Goal: Navigation & Orientation: Find specific page/section

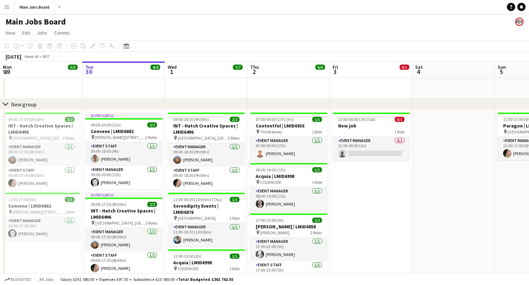
scroll to position [2, 0]
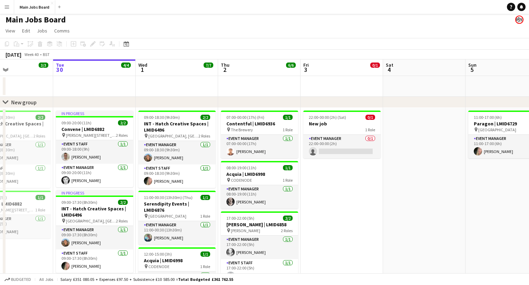
drag, startPoint x: 399, startPoint y: 215, endPoint x: 200, endPoint y: 216, distance: 198.9
click at [205, 215] on app-calendar-viewport "Sat 27 1/1 1 Job Sun 28 4/4 2 Jobs Mon 29 3/3 2 Jobs Tue 30 4/4 2 Jobs Wed 1 7/…" at bounding box center [264, 253] width 529 height 389
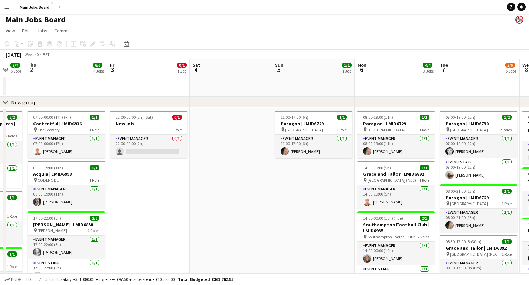
drag, startPoint x: 245, startPoint y: 207, endPoint x: 12, endPoint y: 206, distance: 232.7
click at [18, 206] on app-calendar-viewport "Mon 29 3/3 2 Jobs Tue 30 4/4 2 Jobs Wed 1 7/7 5 Jobs Thu 2 6/6 4 Jobs Fri 3 0/1…" at bounding box center [264, 253] width 529 height 389
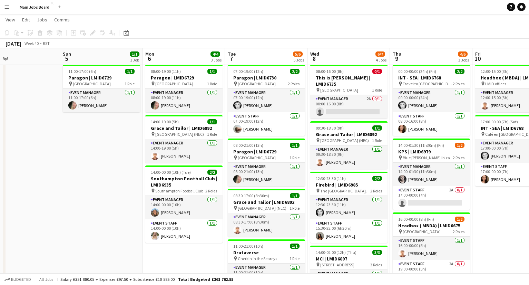
scroll to position [0, 278]
drag, startPoint x: 434, startPoint y: 203, endPoint x: 412, endPoint y: 203, distance: 21.8
click at [412, 203] on app-calendar-viewport "Wed 1 7/7 5 Jobs Thu 2 6/6 4 Jobs Fri 3 0/1 1 Job Sat 4 Sun 5 1/1 1 Job Mon 6 4…" at bounding box center [264, 191] width 529 height 423
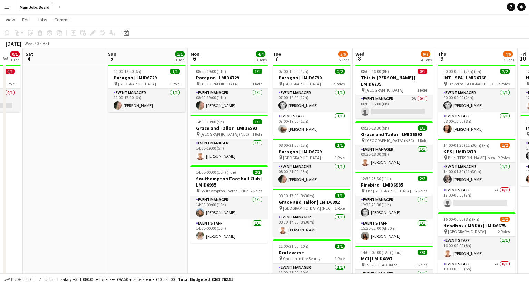
drag, startPoint x: 45, startPoint y: 183, endPoint x: 341, endPoint y: 183, distance: 295.9
click at [342, 183] on app-calendar-viewport "Wed 1 7/7 5 Jobs Thu 2 6/6 4 Jobs Fri 3 0/1 1 Job Sat 4 Sun 5 1/1 1 Job Mon 6 4…" at bounding box center [264, 191] width 529 height 423
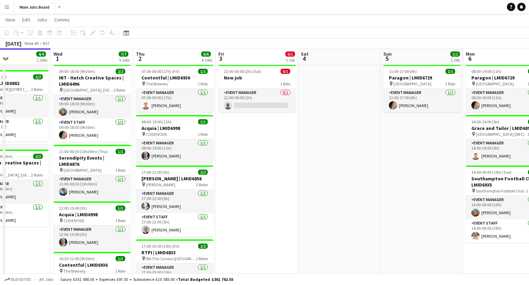
drag, startPoint x: 232, startPoint y: 181, endPoint x: 99, endPoint y: 143, distance: 138.3
click at [99, 143] on app-calendar-viewport "Sat 27 1/1 1 Job Sun 28 4/4 2 Jobs Mon 29 3/3 2 Jobs Tue 30 4/4 2 Jobs Wed 1 7/…" at bounding box center [264, 191] width 529 height 423
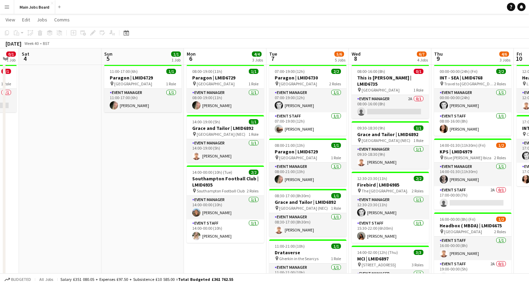
drag, startPoint x: 298, startPoint y: 144, endPoint x: 192, endPoint y: 144, distance: 106.0
click at [192, 144] on app-calendar-viewport "Tue 30 4/4 2 Jobs Wed 1 7/7 5 Jobs Thu 2 6/6 4 Jobs Fri 3 0/1 1 Job Sat 4 Sun 5…" at bounding box center [264, 191] width 529 height 423
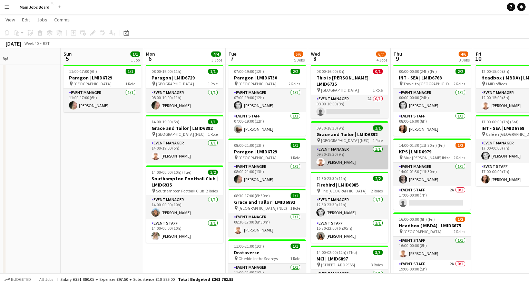
scroll to position [0, 281]
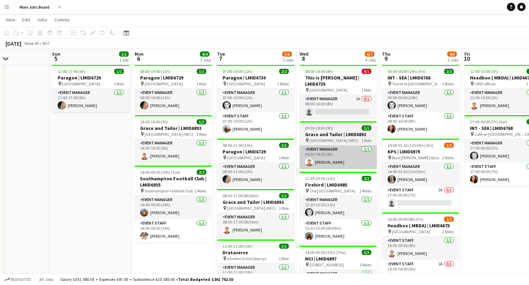
drag, startPoint x: 403, startPoint y: 160, endPoint x: 358, endPoint y: 160, distance: 44.9
click at [359, 160] on app-calendar-viewport "Wed 1 7/7 5 Jobs Thu 2 6/6 4 Jobs Fri 3 0/1 1 Job Sat 4 Sun 5 1/1 1 Job Mon 6 4…" at bounding box center [264, 191] width 529 height 423
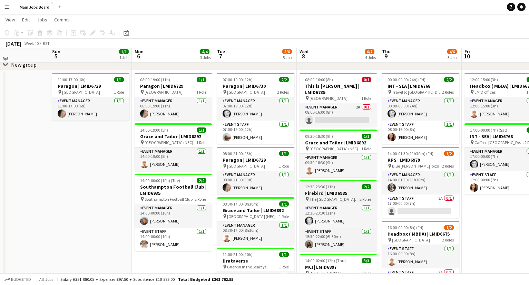
scroll to position [37, 0]
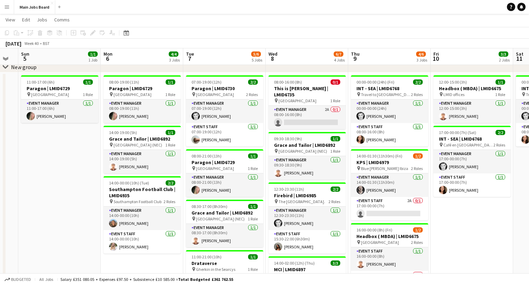
drag, startPoint x: 455, startPoint y: 199, endPoint x: 416, endPoint y: 199, distance: 39.4
click at [416, 199] on app-calendar-viewport "Wed 1 7/7 5 Jobs Thu 2 6/6 4 Jobs Fri 3 0/1 1 Job Sat 4 Sun 5 1/1 1 Job Mon 6 4…" at bounding box center [264, 201] width 529 height 423
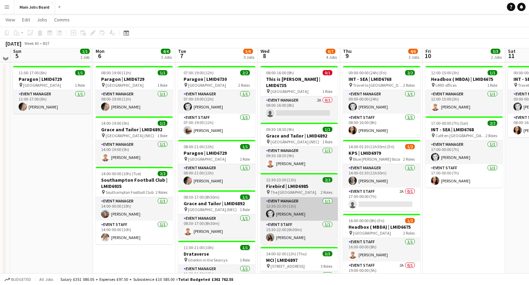
scroll to position [42, 0]
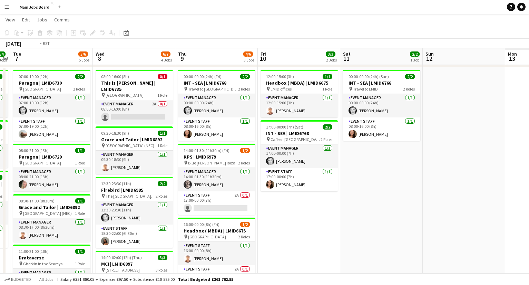
drag, startPoint x: 420, startPoint y: 223, endPoint x: 368, endPoint y: 223, distance: 51.4
click at [373, 223] on app-calendar-viewport "Fri 3 0/1 1 Job Sat 4 Sun 5 1/1 1 Job Mon 6 4/4 3 Jobs Tue 7 5/6 5 Jobs Wed 8 6…" at bounding box center [264, 196] width 529 height 423
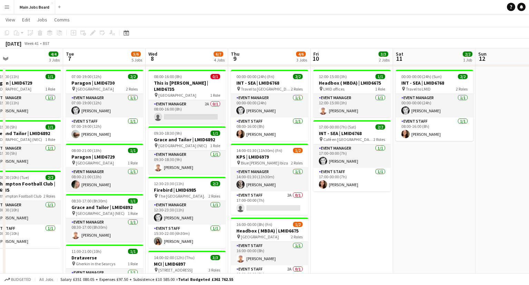
drag, startPoint x: 466, startPoint y: 222, endPoint x: 166, endPoint y: 222, distance: 300.4
click at [175, 222] on app-calendar-viewport "Fri 3 0/1 1 Job Sat 4 Sun 5 1/1 1 Job Mon 6 4/4 3 Jobs Tue 7 5/6 5 Jobs Wed 8 6…" at bounding box center [264, 196] width 529 height 423
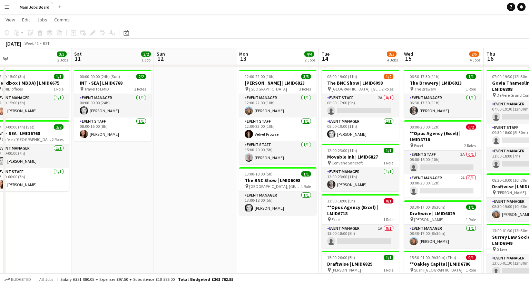
drag, startPoint x: 310, startPoint y: 205, endPoint x: 137, endPoint y: 205, distance: 173.0
click at [137, 205] on app-calendar-viewport "Tue 7 5/6 5 Jobs Wed 8 6/7 4 Jobs Thu 9 4/6 3 Jobs Fri 10 3/3 2 Jobs Sat 11 2/2…" at bounding box center [264, 196] width 529 height 423
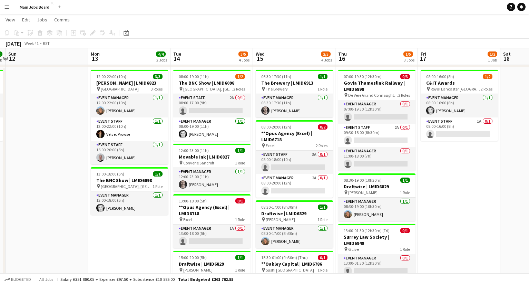
scroll to position [0, 242]
drag, startPoint x: 140, startPoint y: 160, endPoint x: 157, endPoint y: 160, distance: 17.3
click at [157, 160] on app-calendar-viewport "Thu 9 4/6 3 Jobs Fri 10 3/3 2 Jobs Sat 11 2/2 1 Job Sun 12 Mon 13 4/4 2 Jobs Tu…" at bounding box center [264, 196] width 529 height 423
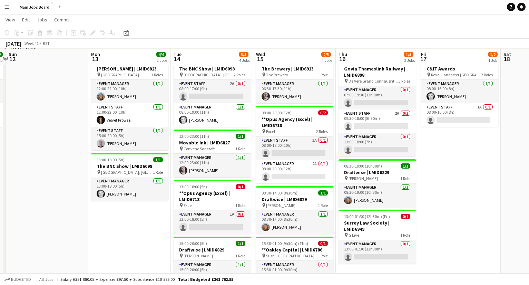
scroll to position [60, 0]
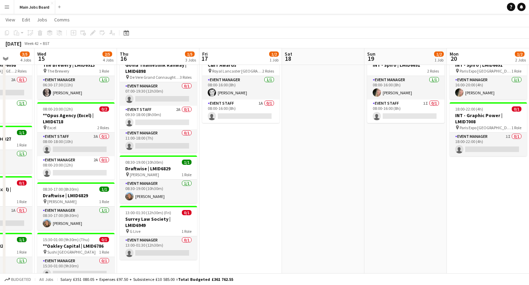
drag, startPoint x: 417, startPoint y: 156, endPoint x: 216, endPoint y: 155, distance: 201.0
click at [197, 156] on app-calendar-viewport "Sat 11 2/2 1 Job Sun 12 Mon 13 4/4 2 Jobs Tue 14 3/5 4 Jobs Wed 15 2/5 4 Jobs T…" at bounding box center [264, 178] width 529 height 423
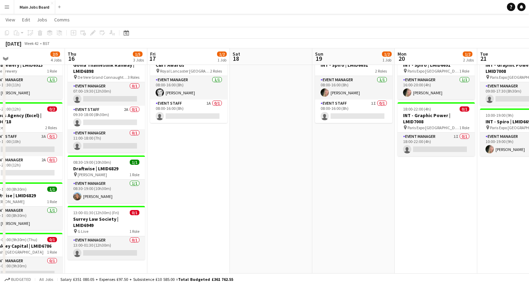
drag, startPoint x: 359, startPoint y: 158, endPoint x: 133, endPoint y: 158, distance: 226.2
click at [133, 158] on app-calendar-viewport "Sat 11 2/2 1 Job Sun 12 Mon 13 4/4 2 Jobs Tue 14 3/5 4 Jobs Wed 15 2/5 4 Jobs T…" at bounding box center [264, 178] width 529 height 423
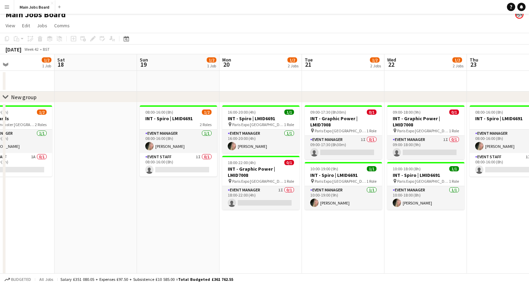
scroll to position [2, 0]
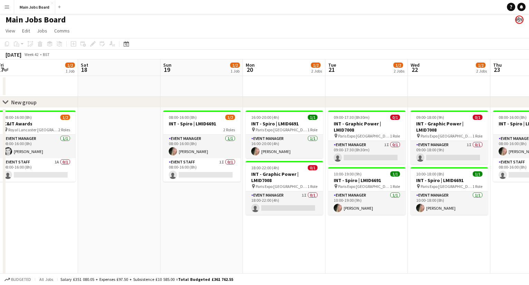
drag, startPoint x: 289, startPoint y: 163, endPoint x: 119, endPoint y: 163, distance: 170.2
click at [119, 163] on app-calendar-viewport "Wed 15 2/5 4 Jobs Thu 16 1/5 3 Jobs Fri 17 1/2 1 Job Sat 18 Sun 19 1/2 1 Job Mo…" at bounding box center [264, 253] width 529 height 389
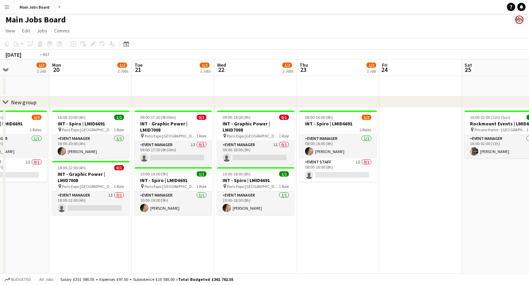
drag, startPoint x: 192, startPoint y: 207, endPoint x: 141, endPoint y: 206, distance: 50.8
click at [153, 207] on app-calendar-viewport "Fri 17 1/2 1 Job Sat 18 Sun 19 1/2 1 Job Mon 20 1/2 2 Jobs Tue 21 1/2 2 Jobs We…" at bounding box center [264, 253] width 529 height 389
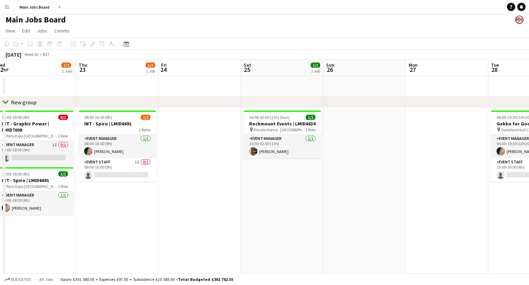
drag, startPoint x: 282, startPoint y: 168, endPoint x: 221, endPoint y: 168, distance: 61.1
click at [221, 168] on app-calendar-viewport "Sun 19 1/2 1 Job Mon 20 1/2 2 Jobs Tue 21 1/2 2 Jobs Wed 22 1/2 2 Jobs Thu 23 1…" at bounding box center [264, 253] width 529 height 389
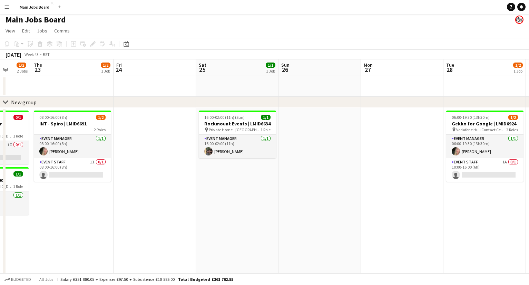
drag, startPoint x: 349, startPoint y: 196, endPoint x: 314, endPoint y: 196, distance: 35.2
click at [314, 196] on app-calendar-viewport "Sun 19 1/2 1 Job Mon 20 1/2 2 Jobs Tue 21 1/2 2 Jobs Wed 22 1/2 2 Jobs Thu 23 1…" at bounding box center [264, 253] width 529 height 389
